Goal: Entertainment & Leisure: Consume media (video, audio)

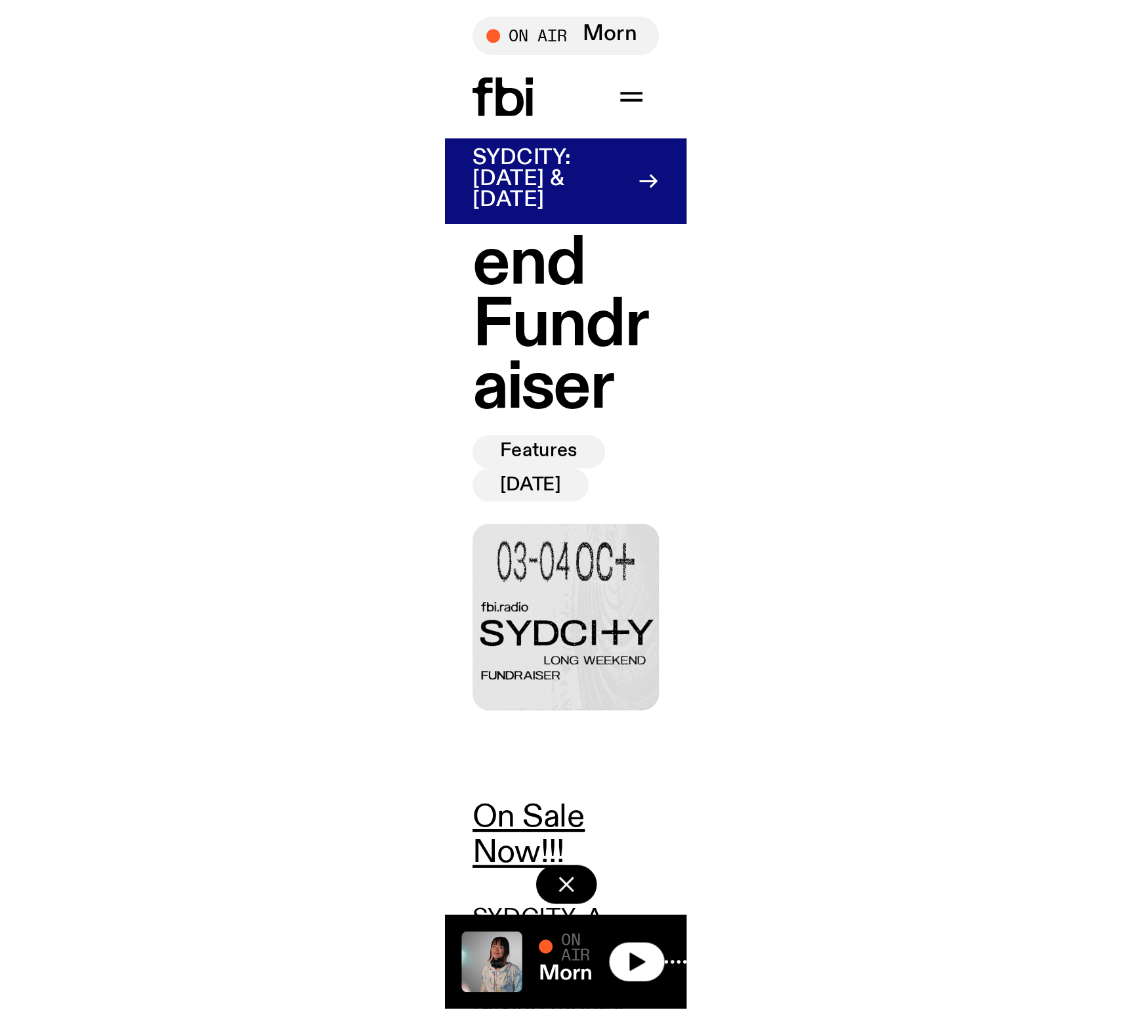
scroll to position [217, 0]
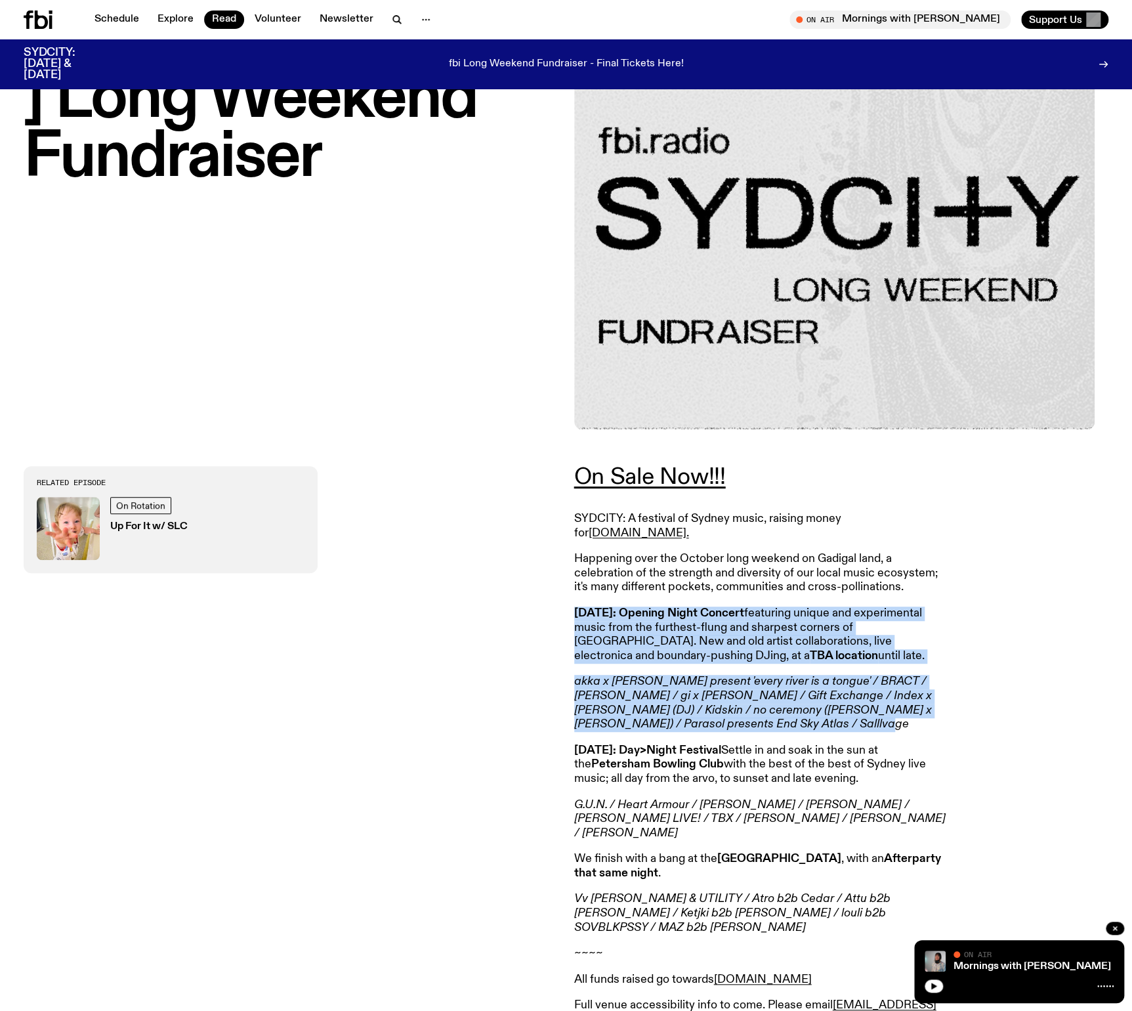
drag, startPoint x: 726, startPoint y: 711, endPoint x: 574, endPoint y: 603, distance: 186.3
click at [574, 488] on article "On Sale Now!!! SYDCITY: A festival of Sydney music, raising money for [DOMAIN_N…" at bounding box center [763, 799] width 378 height 667
copy article "[DATE]: Opening Night Concert featuring unique and experimental music from the …"
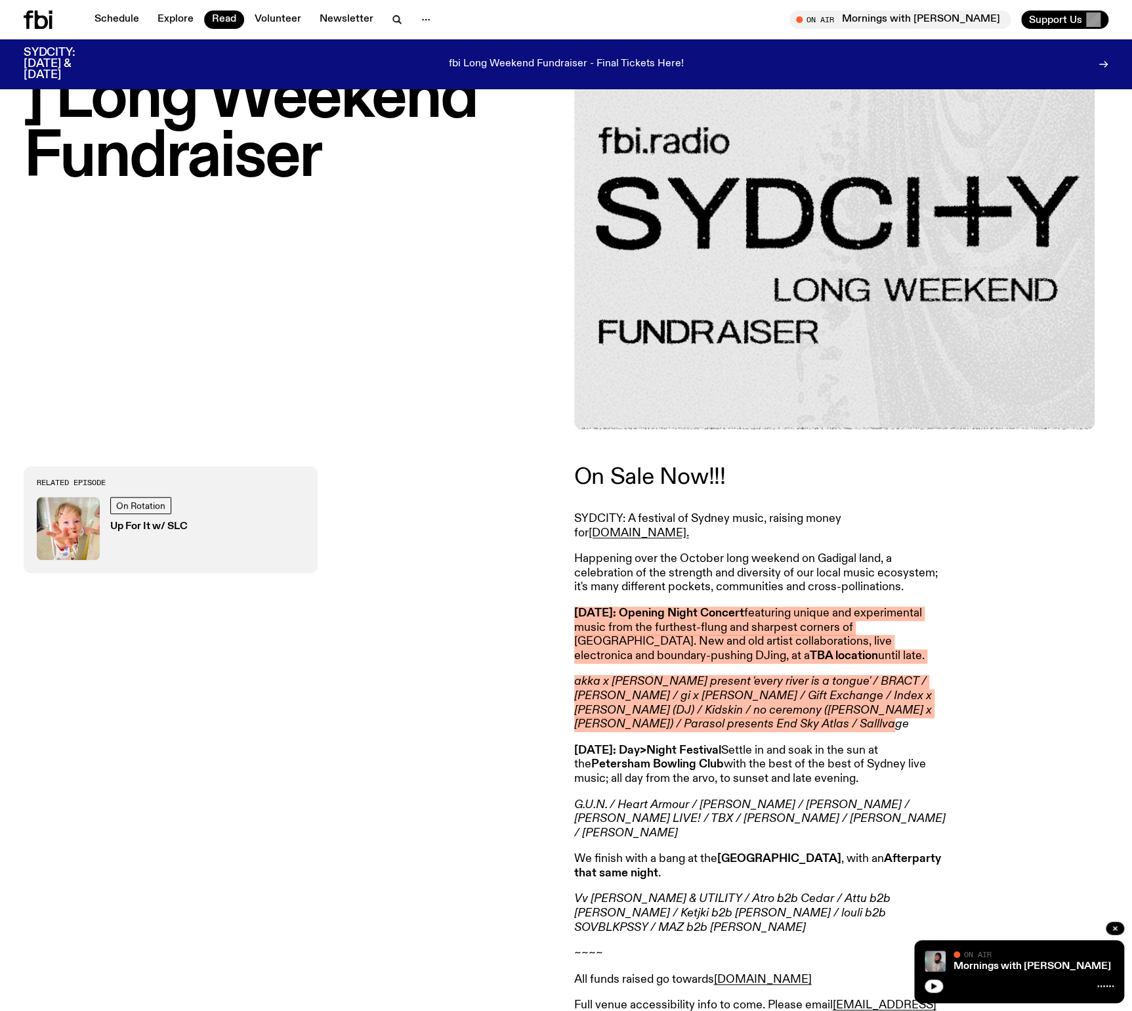
scroll to position [0, 0]
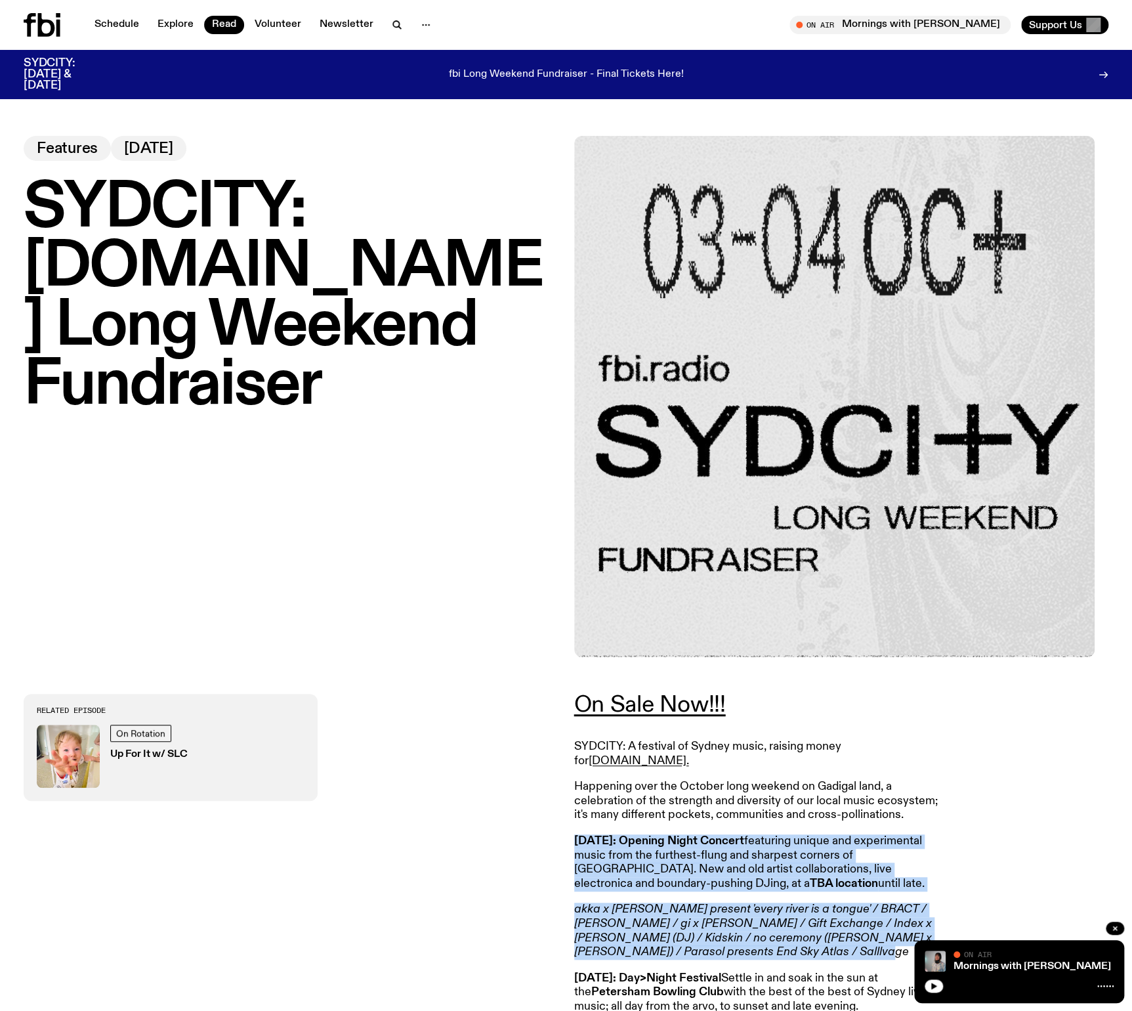
click at [605, 75] on p "fbi Long Weekend Fundraiser - Final Tickets Here!" at bounding box center [566, 75] width 235 height 12
click at [116, 21] on link "Schedule" at bounding box center [117, 25] width 60 height 18
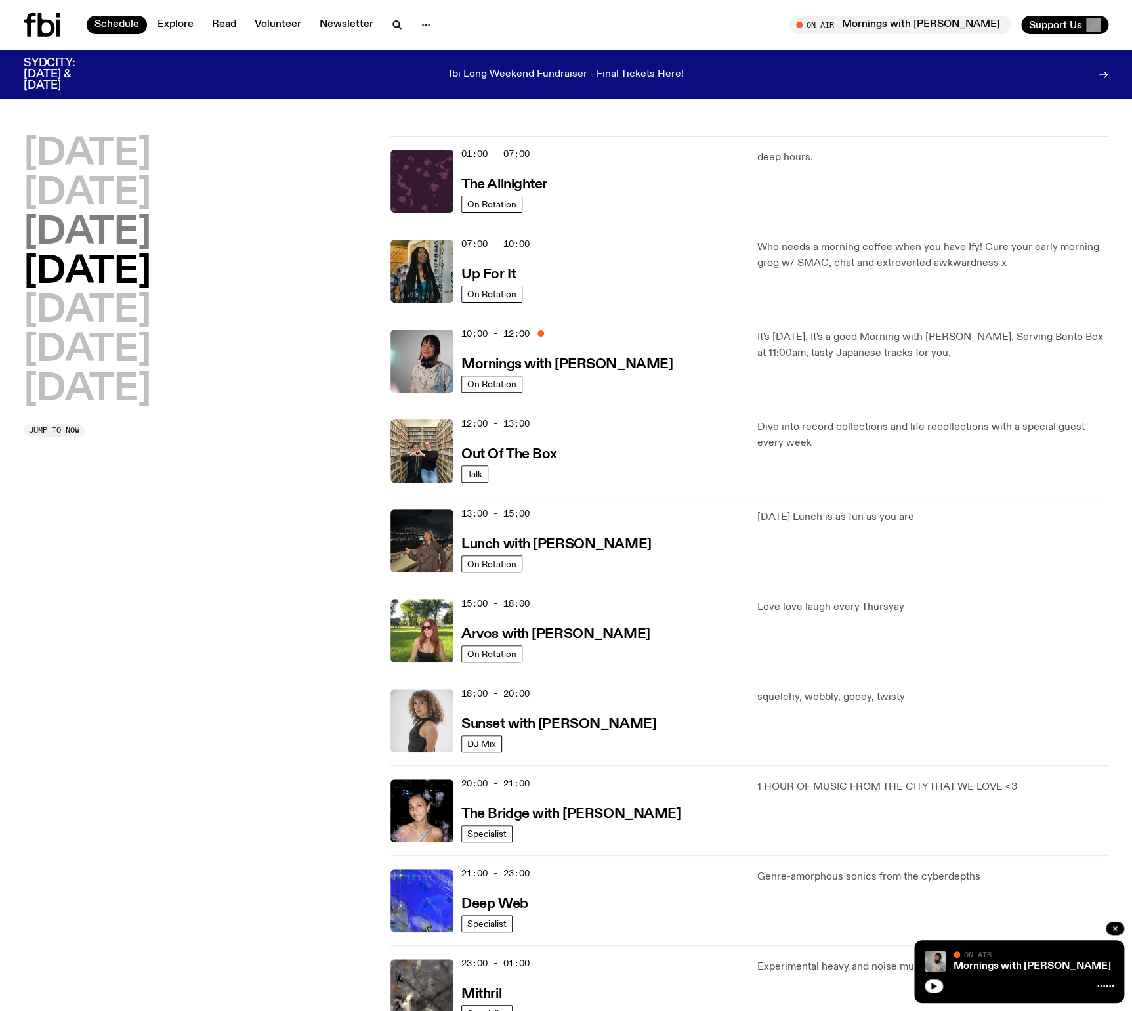
click at [111, 236] on h2 "[DATE]" at bounding box center [87, 233] width 127 height 37
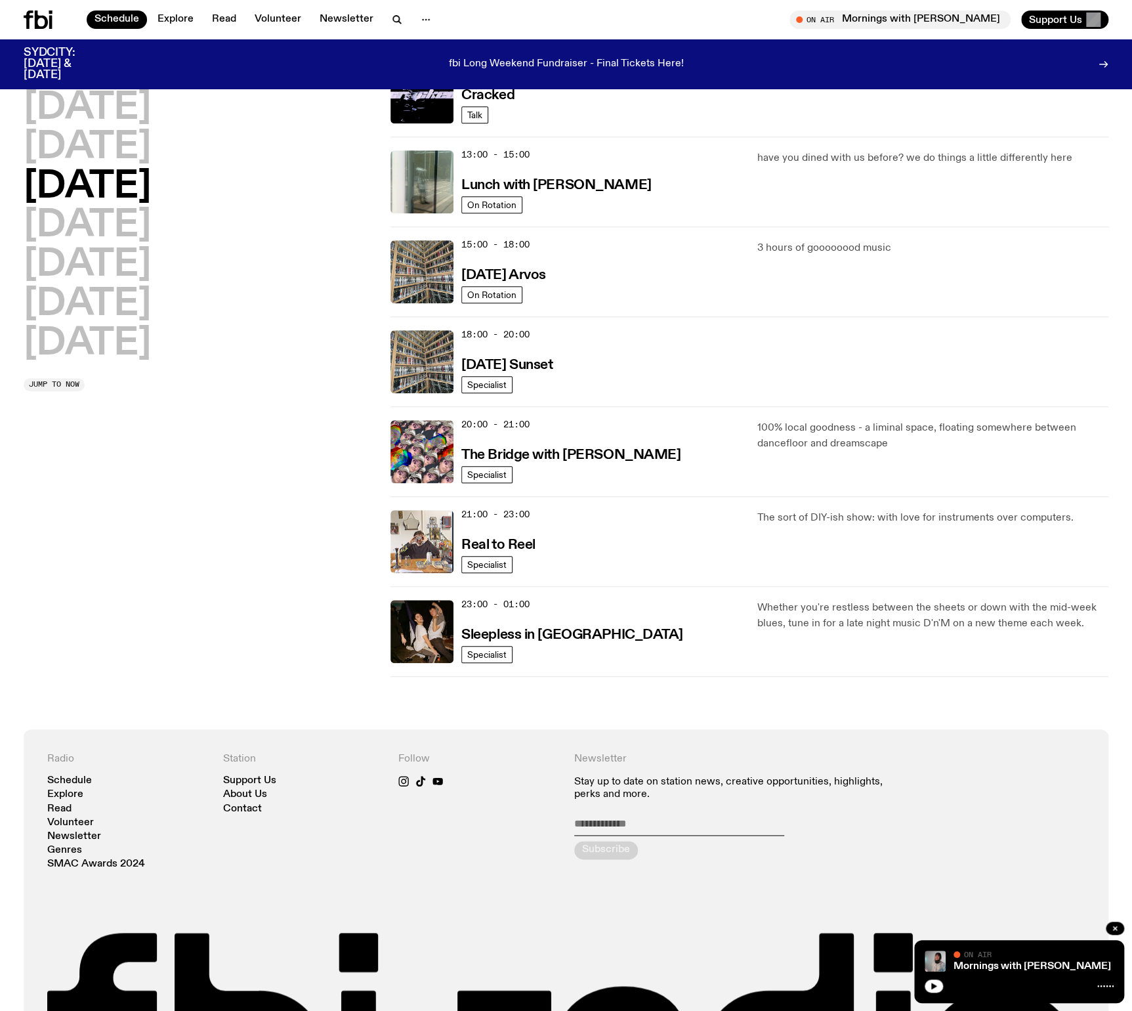
scroll to position [450, 0]
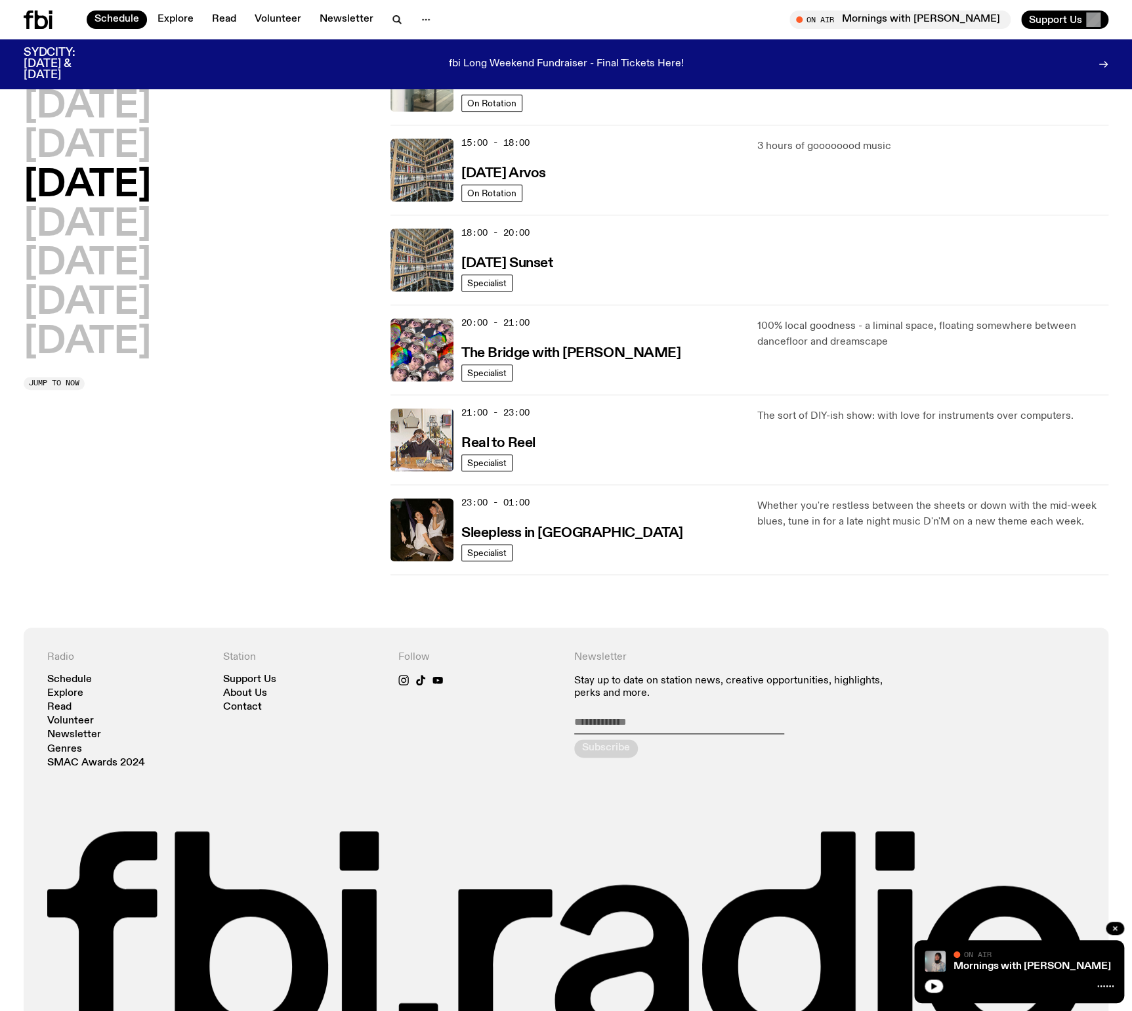
click at [612, 342] on div "20:00 - 21:00 The Bridge with [PERSON_NAME]" at bounding box center [601, 349] width 280 height 63
click at [616, 352] on h3 "The Bridge with [PERSON_NAME]" at bounding box center [570, 354] width 219 height 14
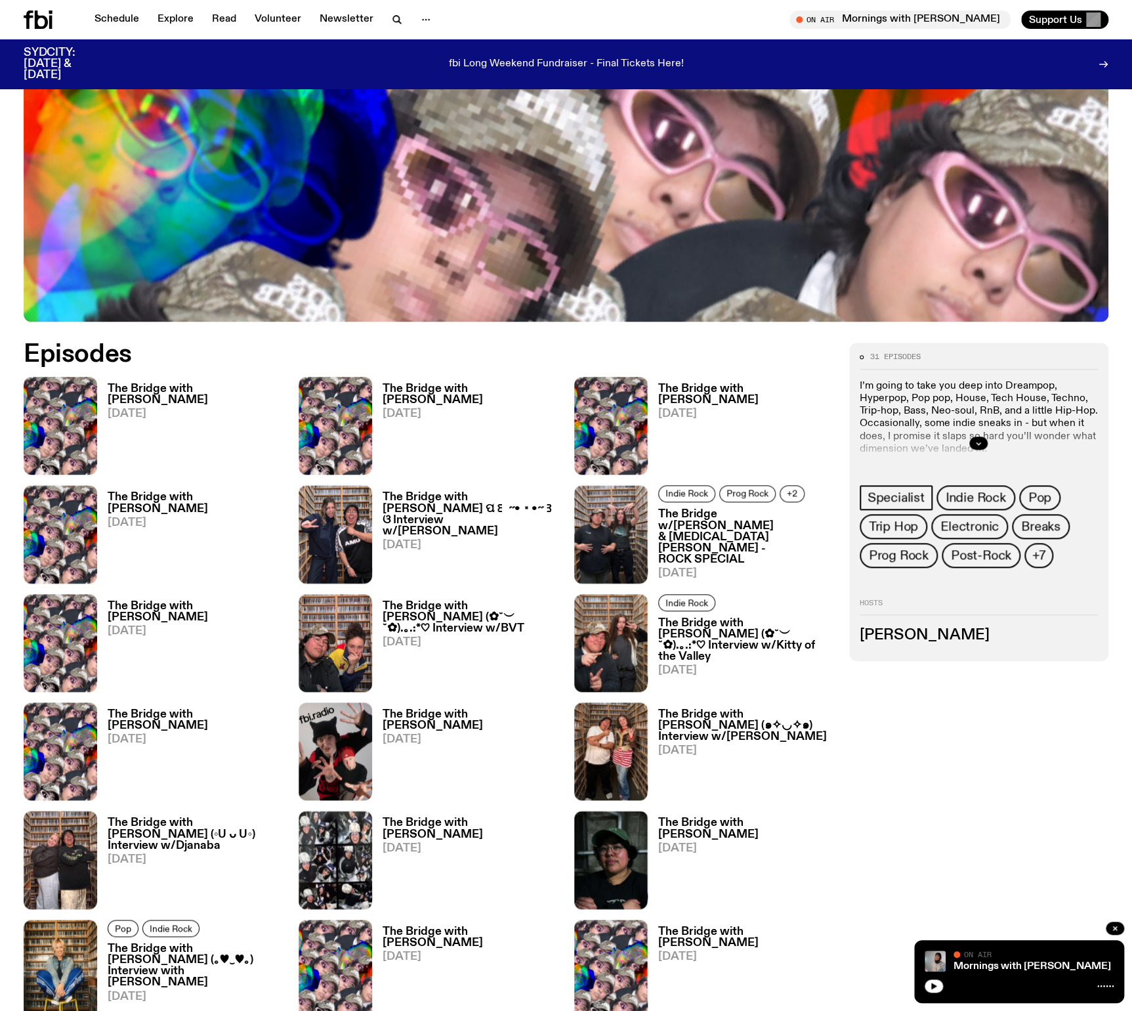
scroll to position [453, 0]
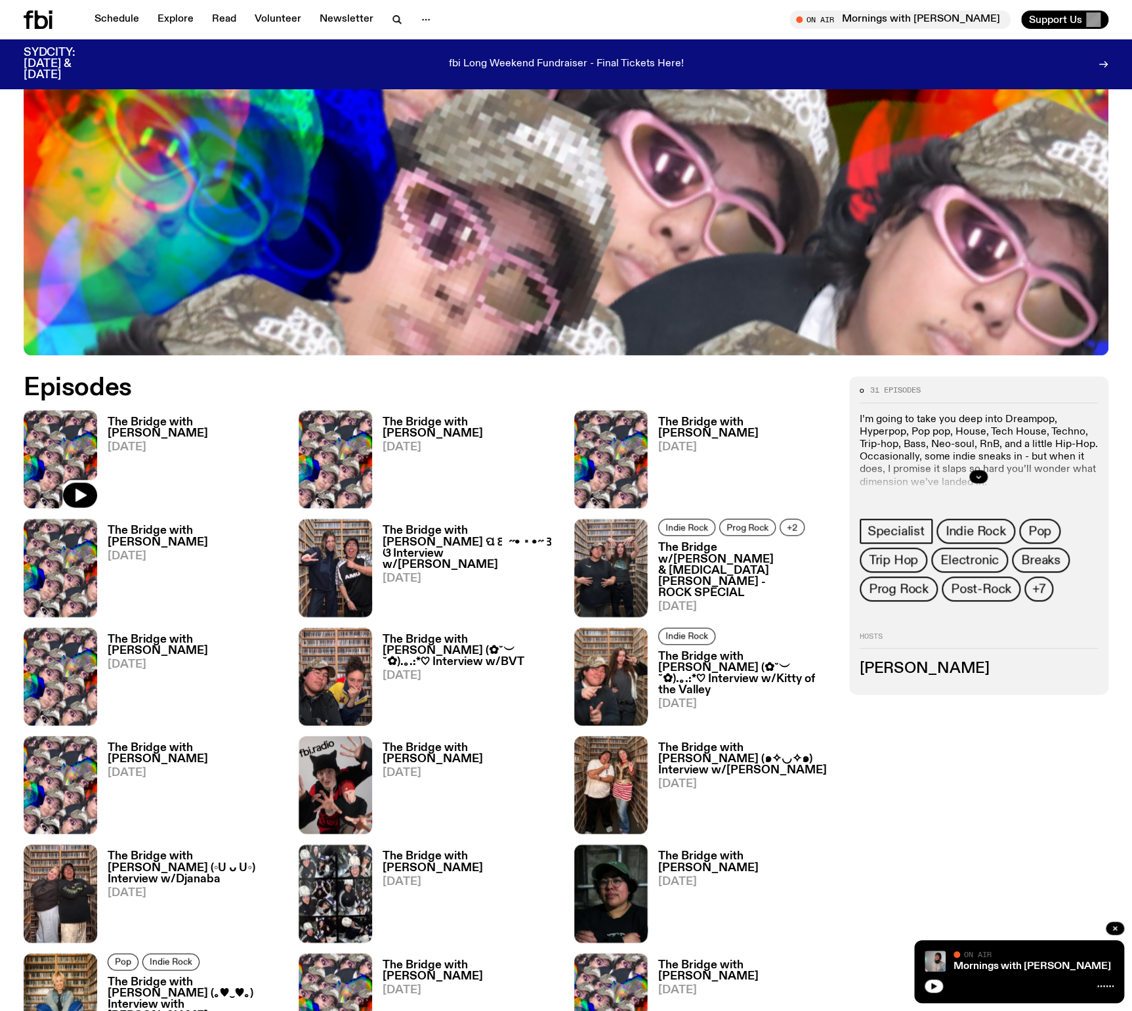
click at [75, 438] on img at bounding box center [61, 459] width 74 height 98
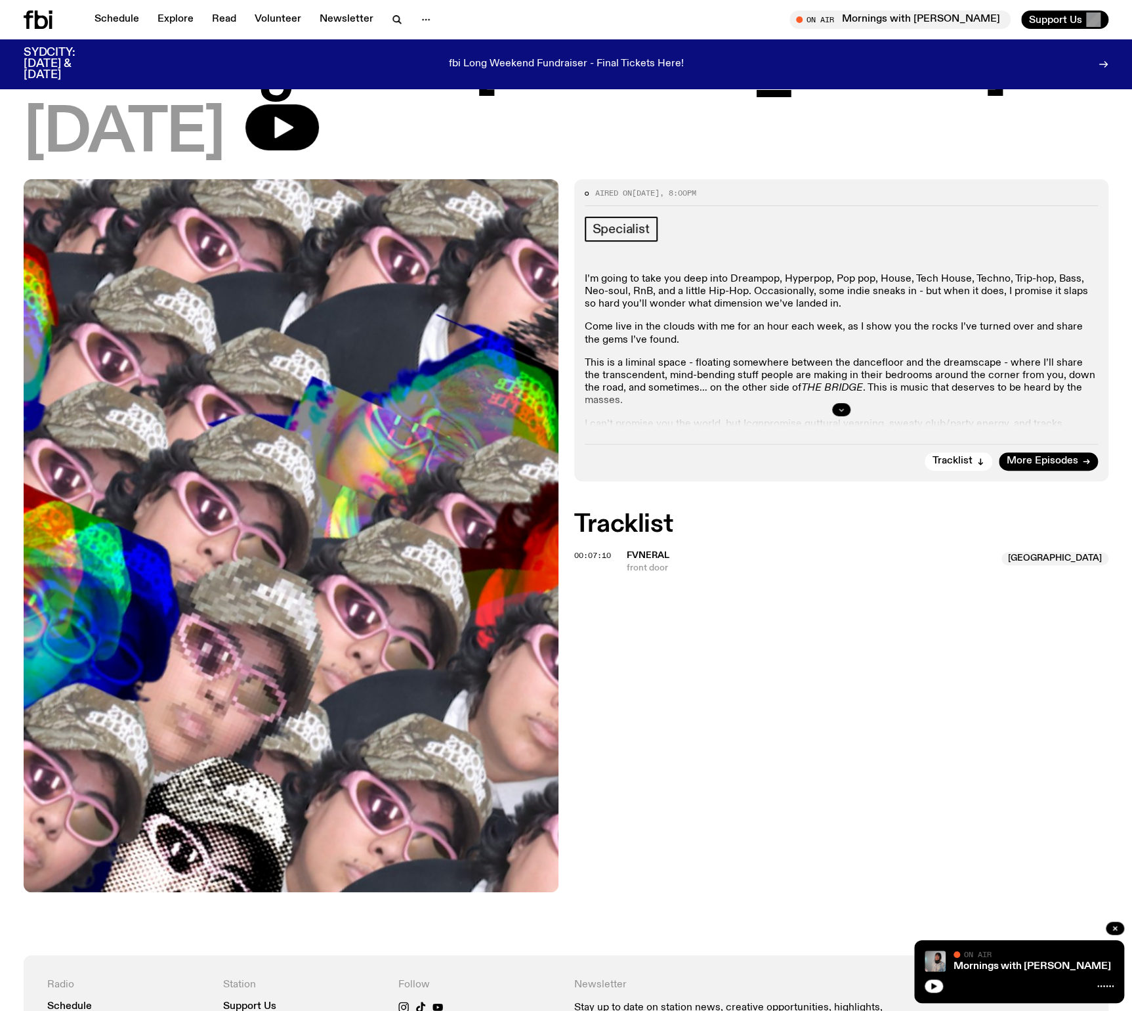
scroll to position [75, 0]
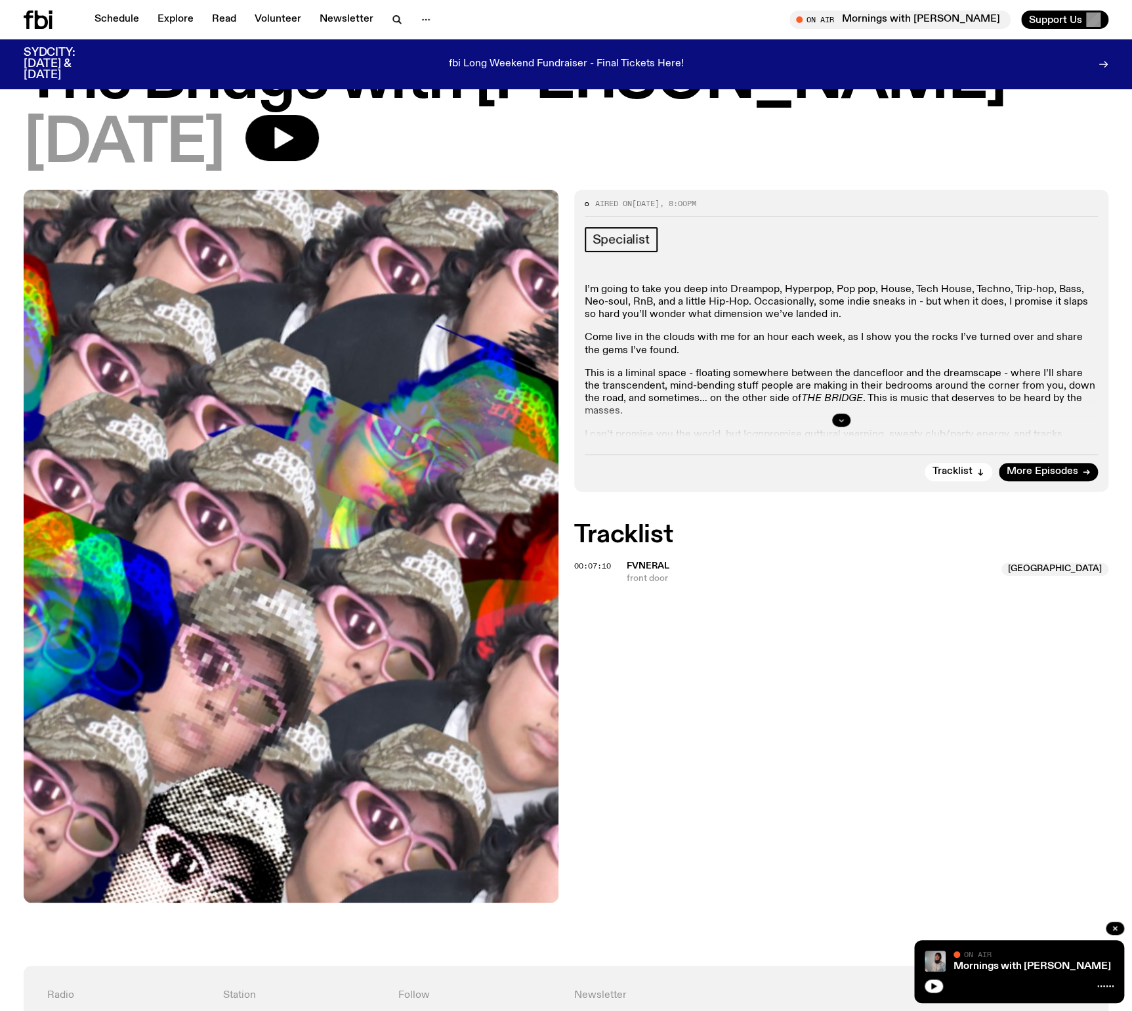
click at [837, 415] on button "button" at bounding box center [841, 419] width 18 height 13
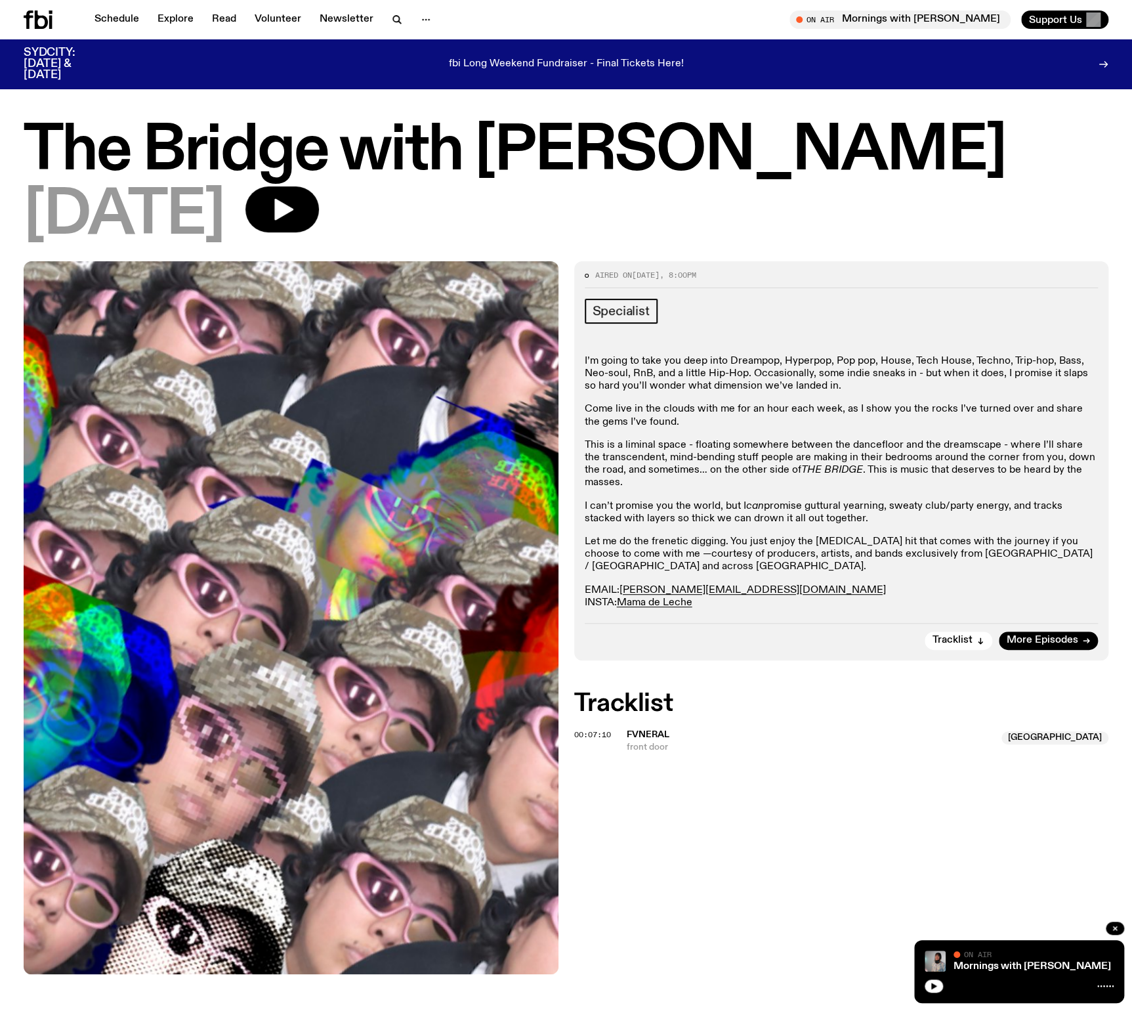
scroll to position [0, 0]
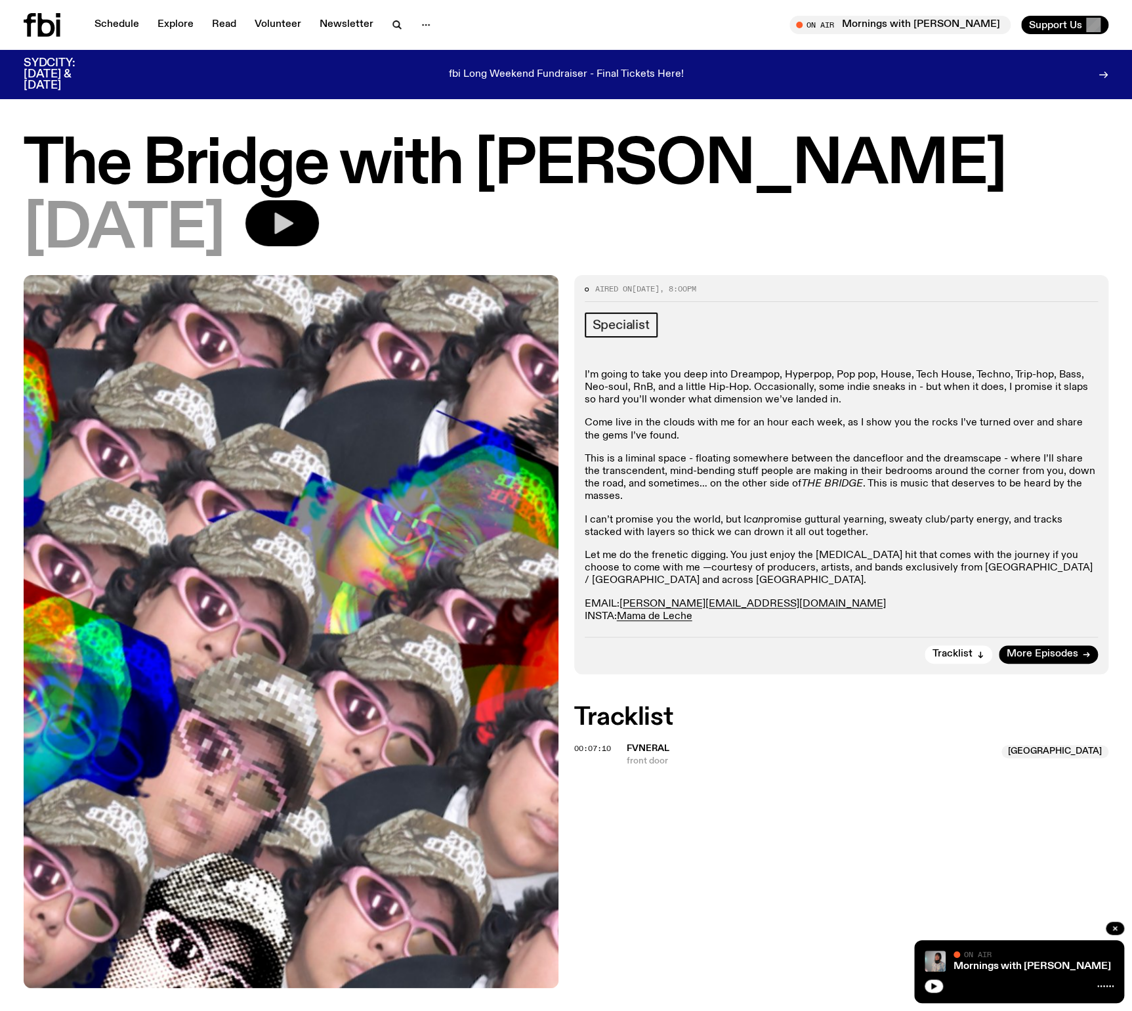
click at [295, 218] on icon "button" at bounding box center [282, 223] width 26 height 26
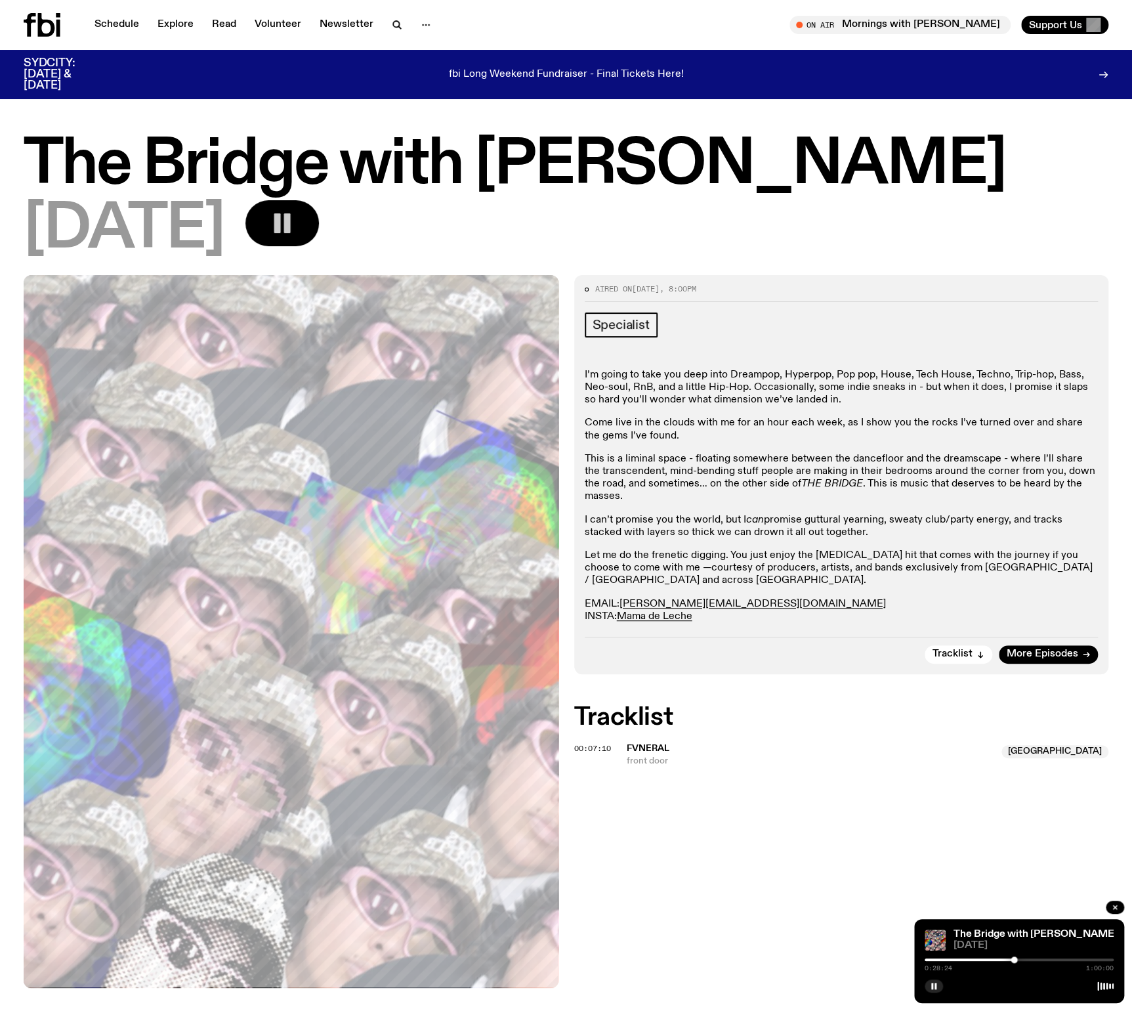
drag, startPoint x: 925, startPoint y: 960, endPoint x: 1014, endPoint y: 977, distance: 90.2
click at [876, 488] on div "The Bridge with [PERSON_NAME] [DATE] 0:28:24 1:00:00" at bounding box center [1019, 961] width 210 height 84
click at [876, 488] on link "The Bridge with [PERSON_NAME]" at bounding box center [1036, 934] width 164 height 11
drag, startPoint x: 967, startPoint y: 983, endPoint x: 873, endPoint y: 786, distance: 218.7
click at [873, 488] on div "Aired on [DATE] 8:00pm Specialist I’m going to take you deep into Dreampop, Hyp…" at bounding box center [566, 662] width 1132 height 775
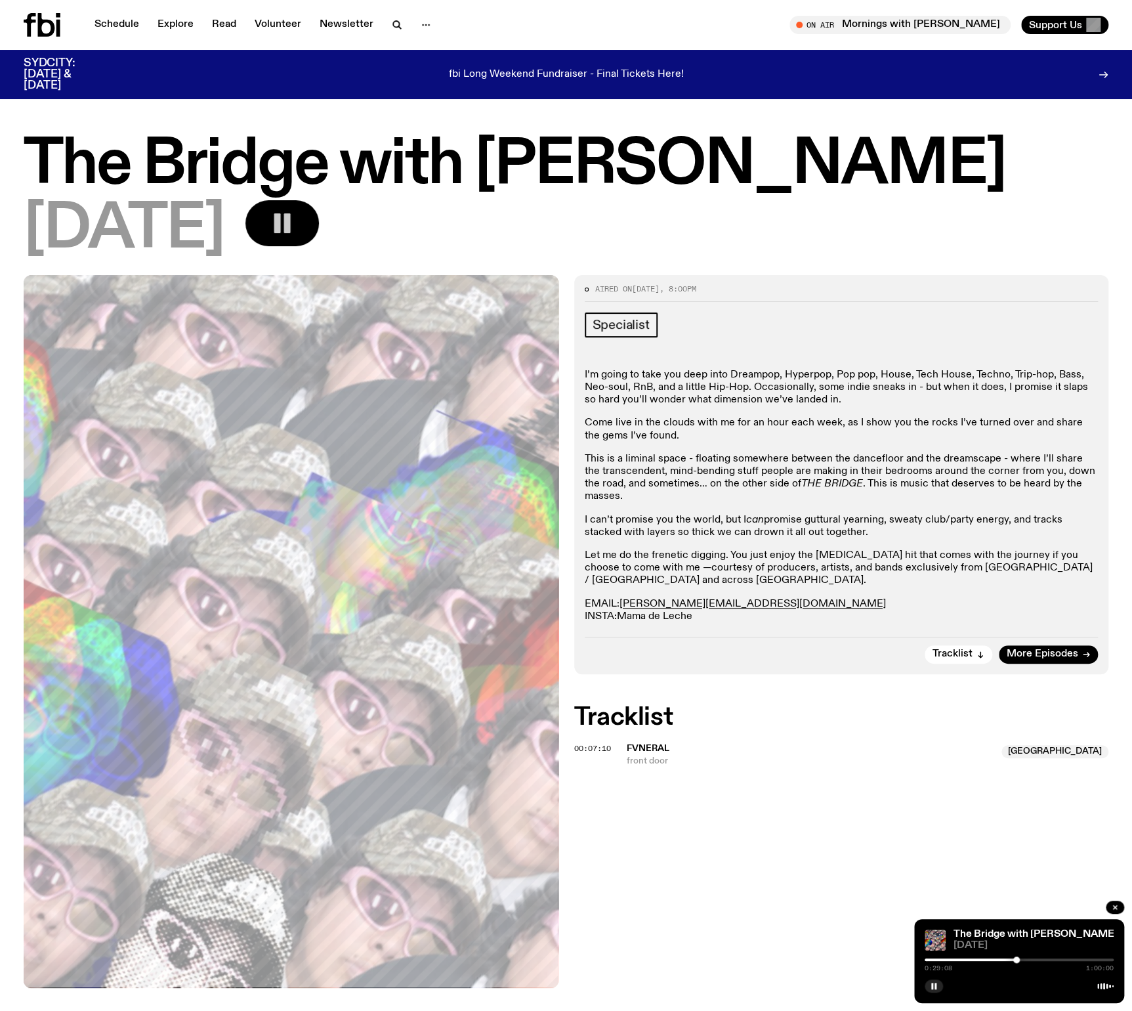
click at [655, 488] on link "Mama de Leche" at bounding box center [654, 616] width 75 height 11
click at [876, 488] on span "Tracklist" at bounding box center [953, 654] width 40 height 10
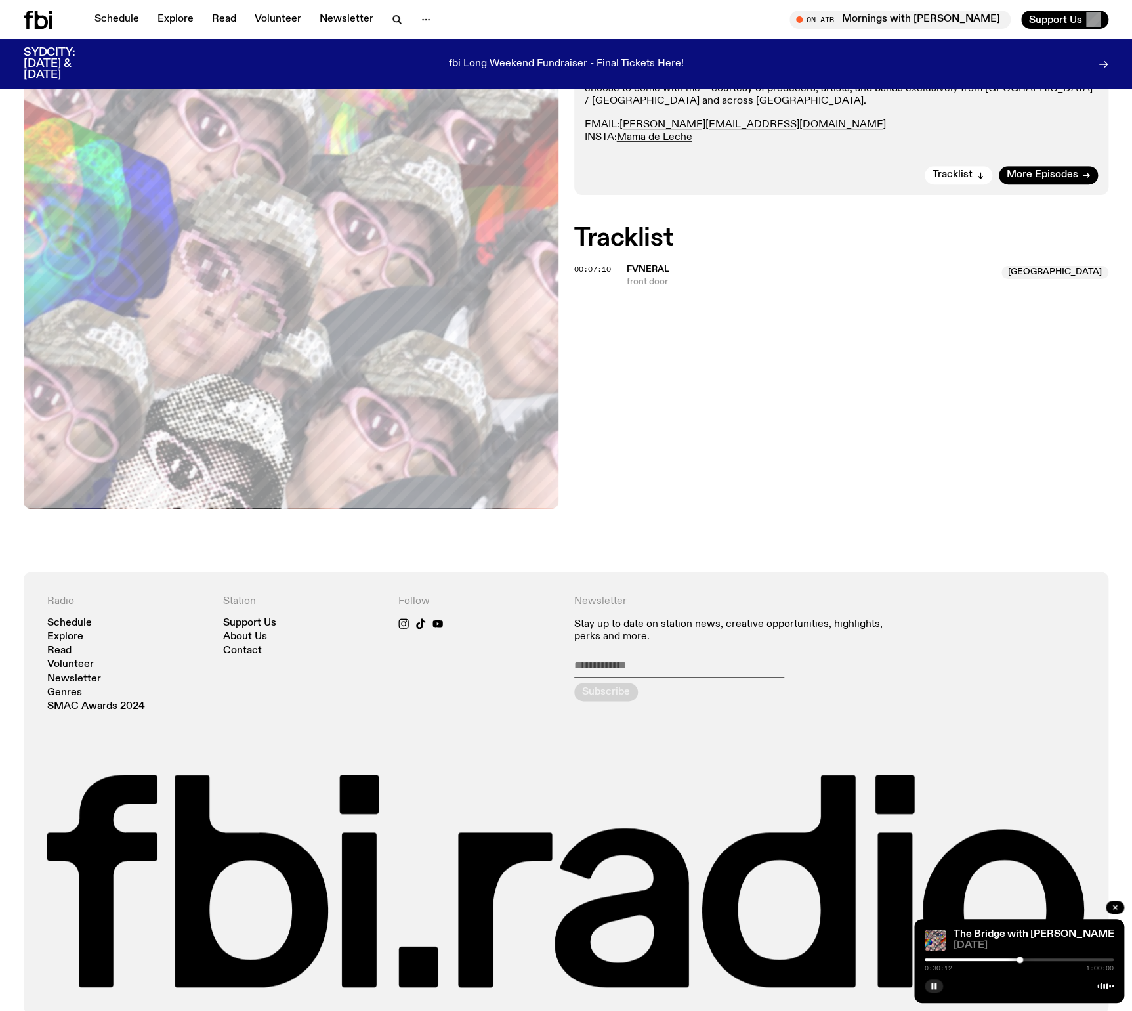
scroll to position [75, 0]
